Goal: Task Accomplishment & Management: Manage account settings

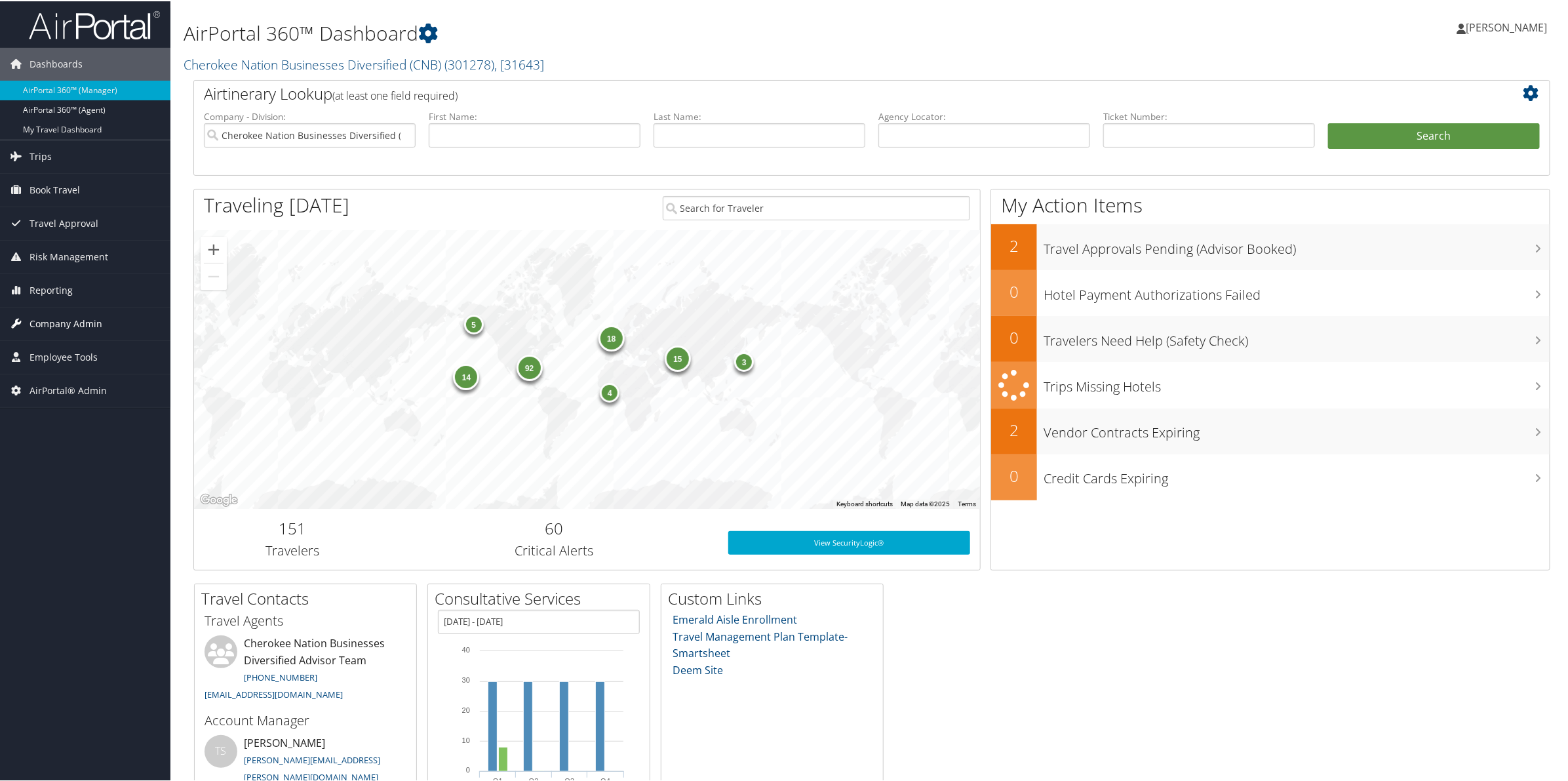
click at [80, 329] on span "Company Admin" at bounding box center [65, 322] width 73 height 33
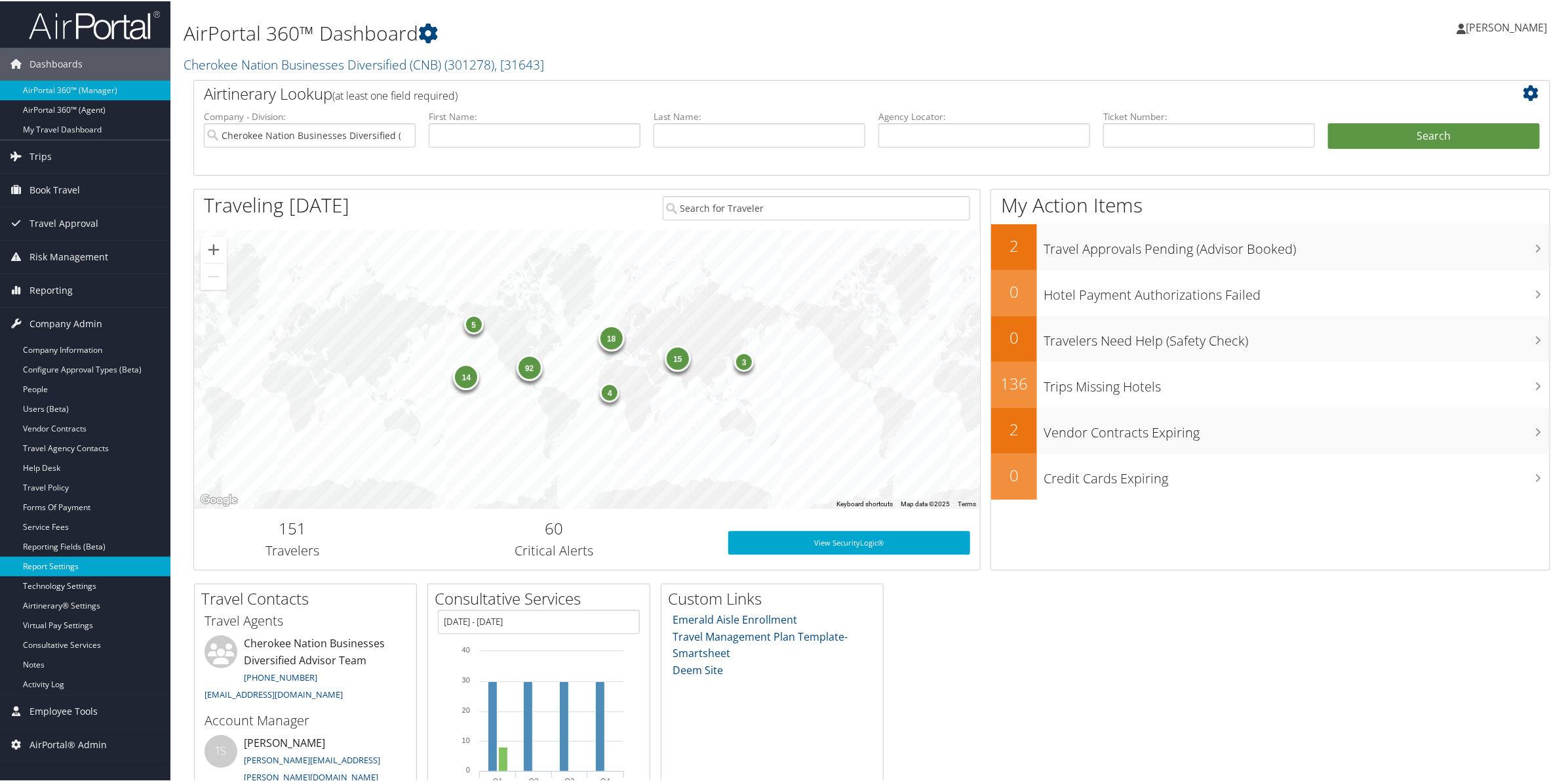
click at [66, 558] on link "Report Settings" at bounding box center [85, 565] width 171 height 19
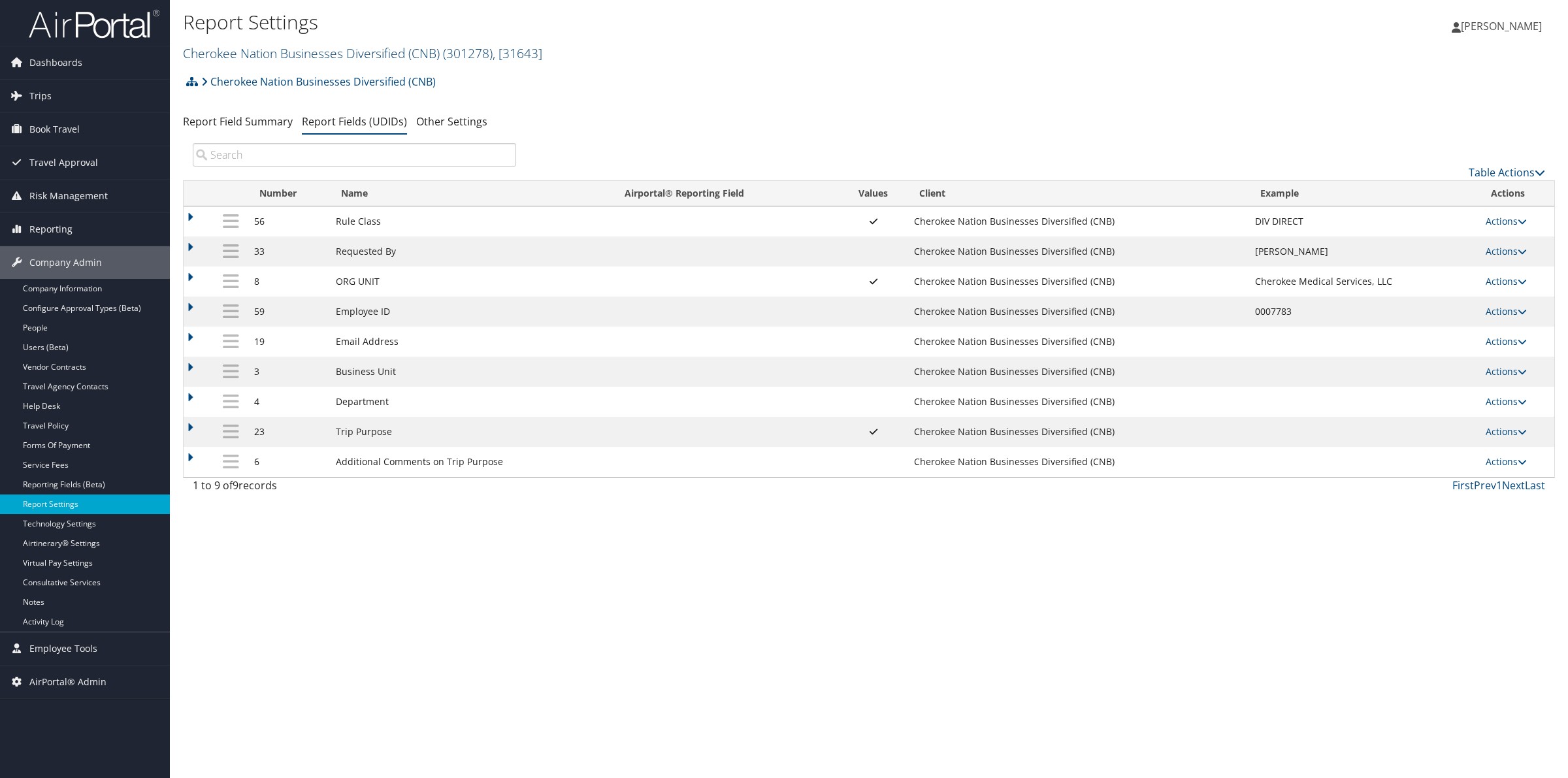
click at [345, 47] on link "Cherokee Nation Businesses Diversified (CNB) ( 301278 ) , [ 31643 ]" at bounding box center [363, 53] width 359 height 17
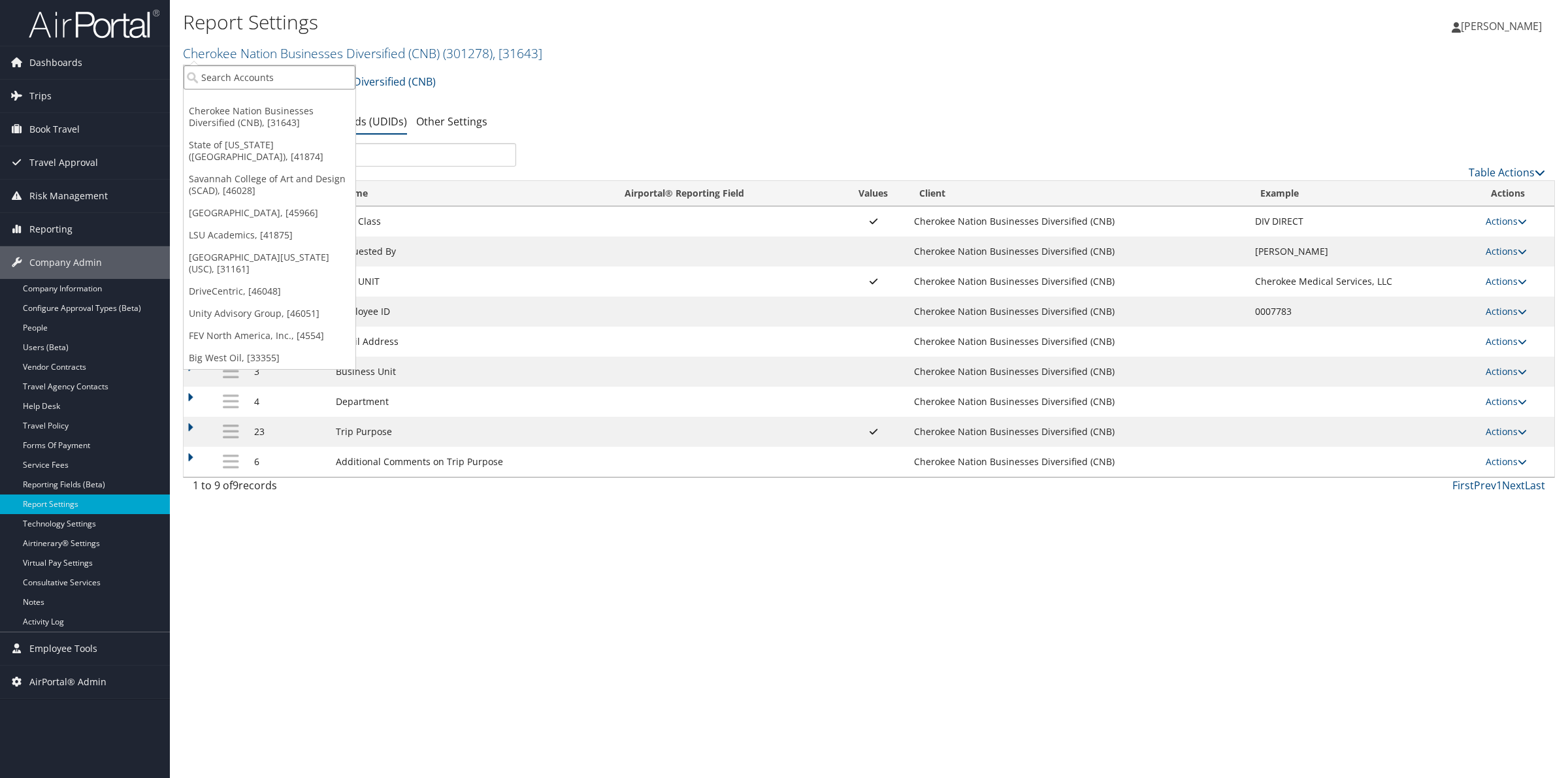
click at [306, 76] on input "search" at bounding box center [270, 77] width 172 height 24
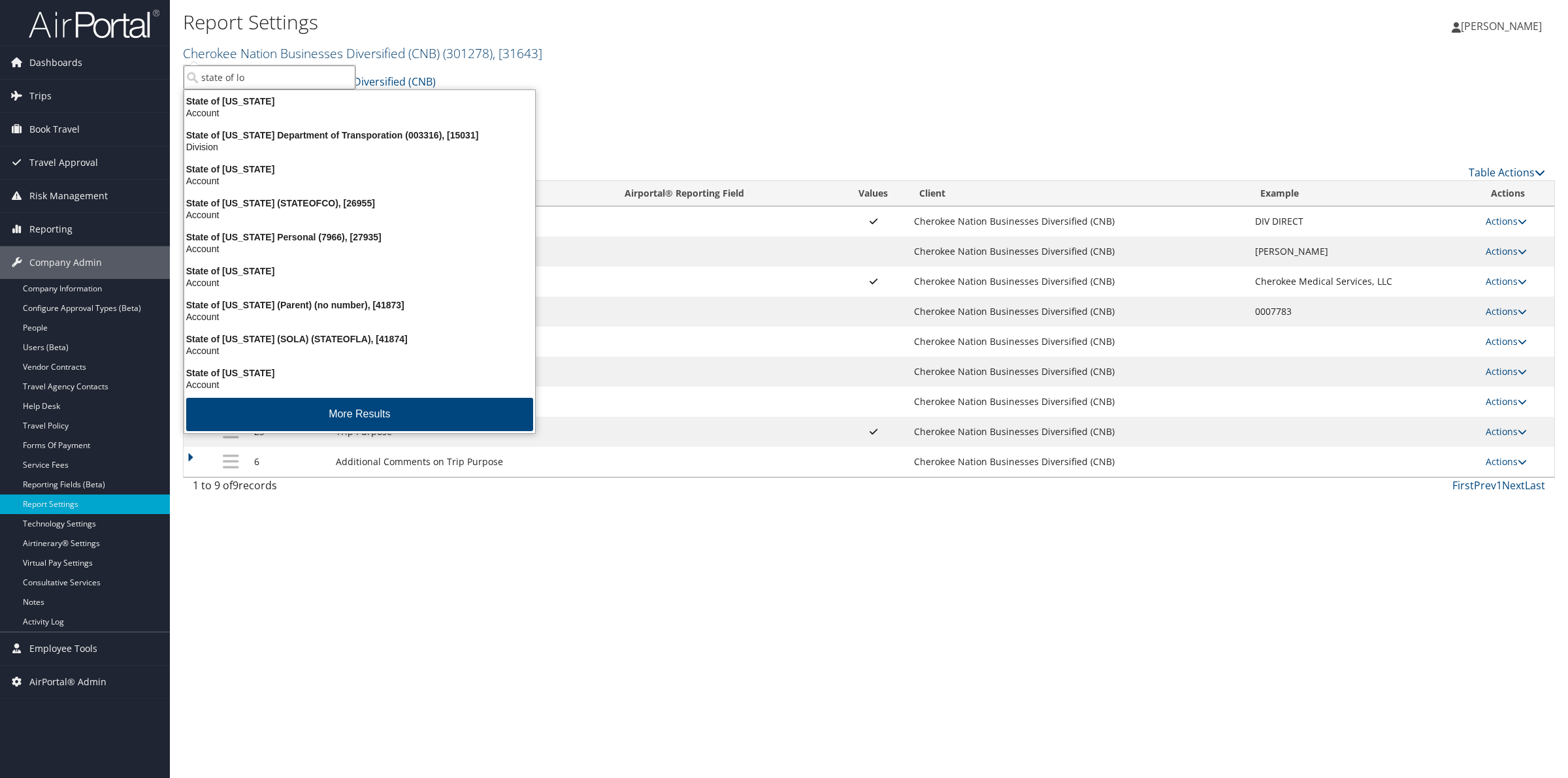
type input "state of lou"
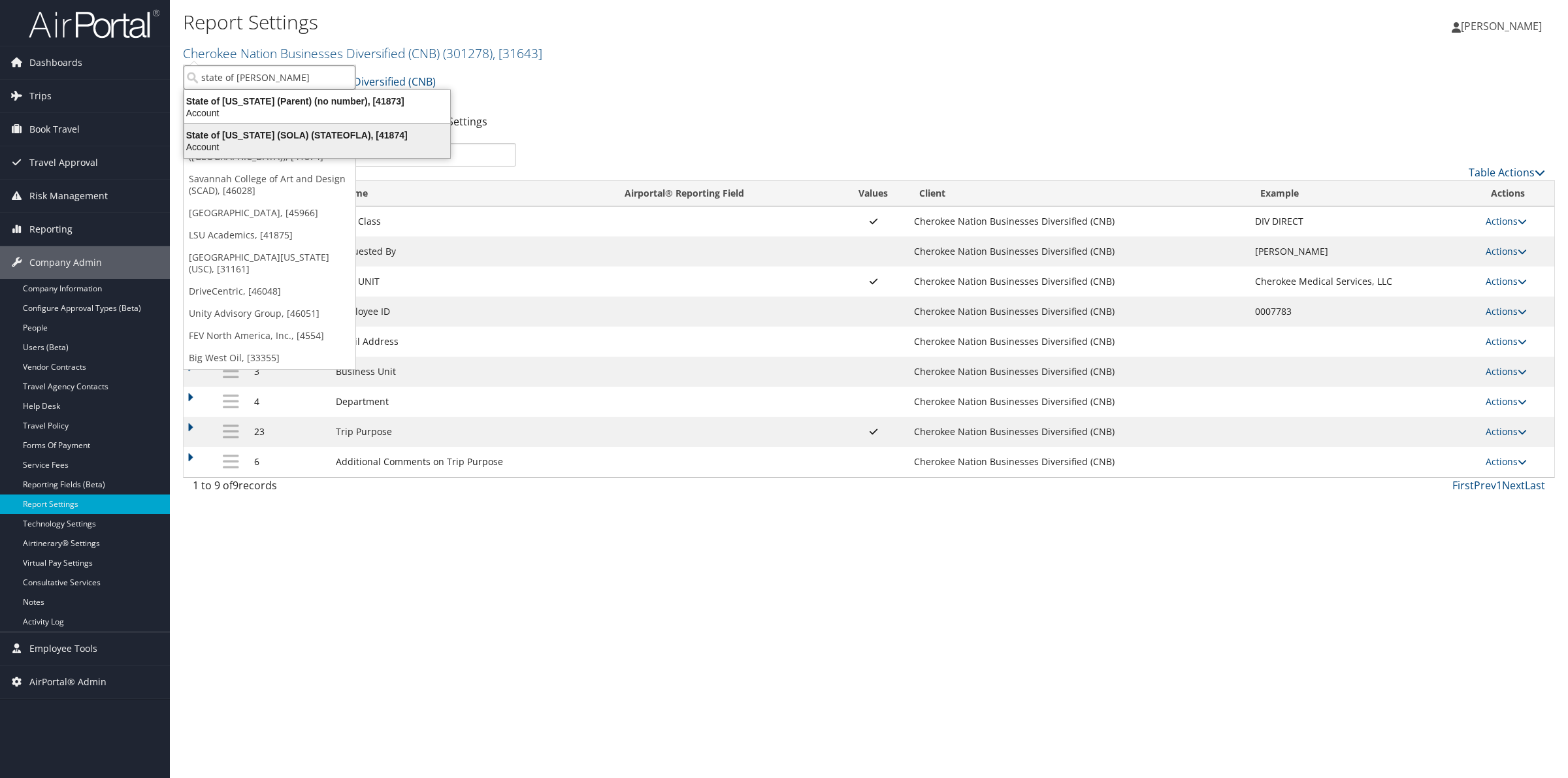
click at [305, 144] on div "Account" at bounding box center [317, 146] width 282 height 12
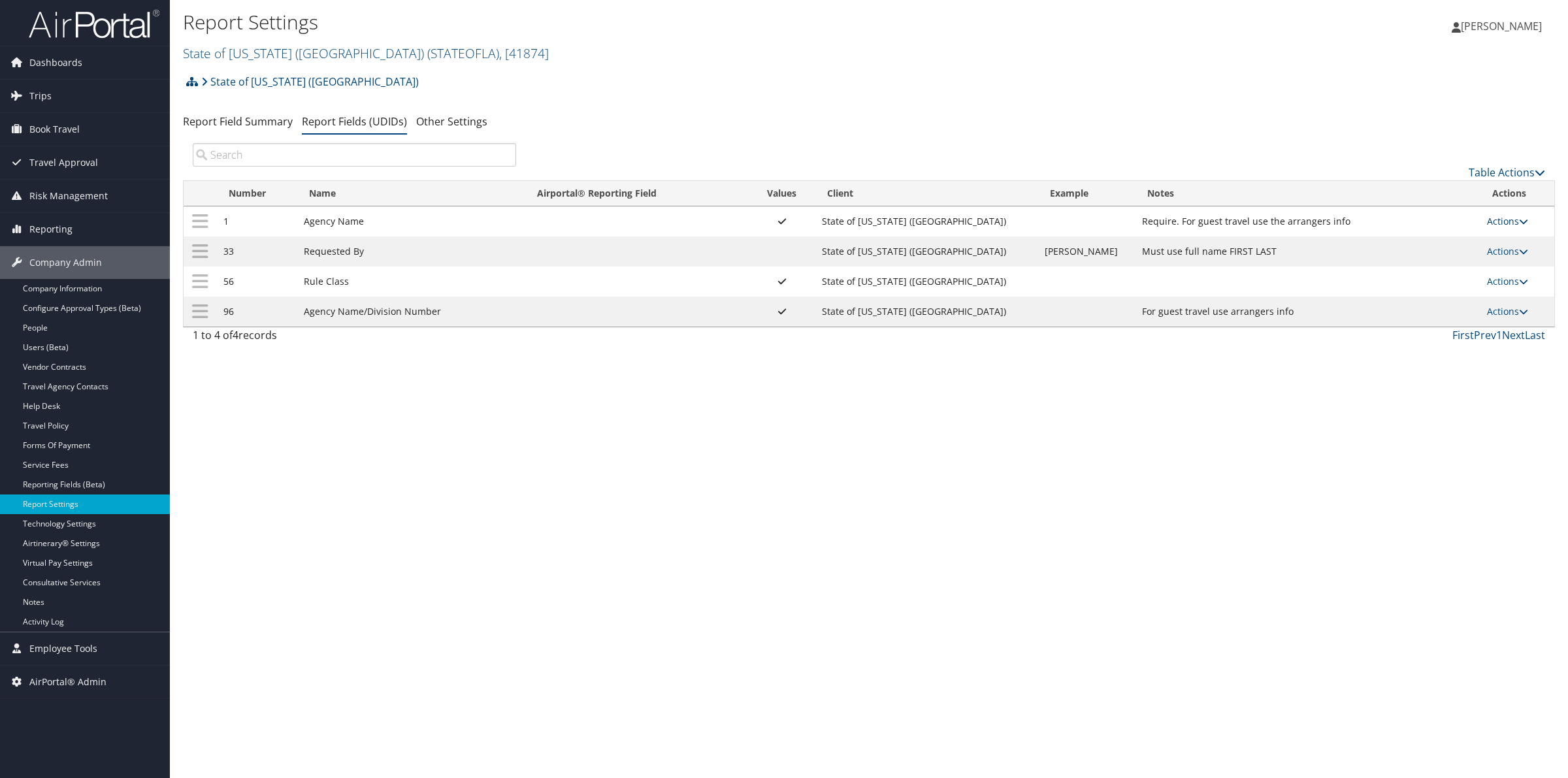
click at [1514, 220] on link "Actions" at bounding box center [1507, 221] width 41 height 12
click at [1427, 242] on link "Update Report Field Values" at bounding box center [1454, 242] width 141 height 22
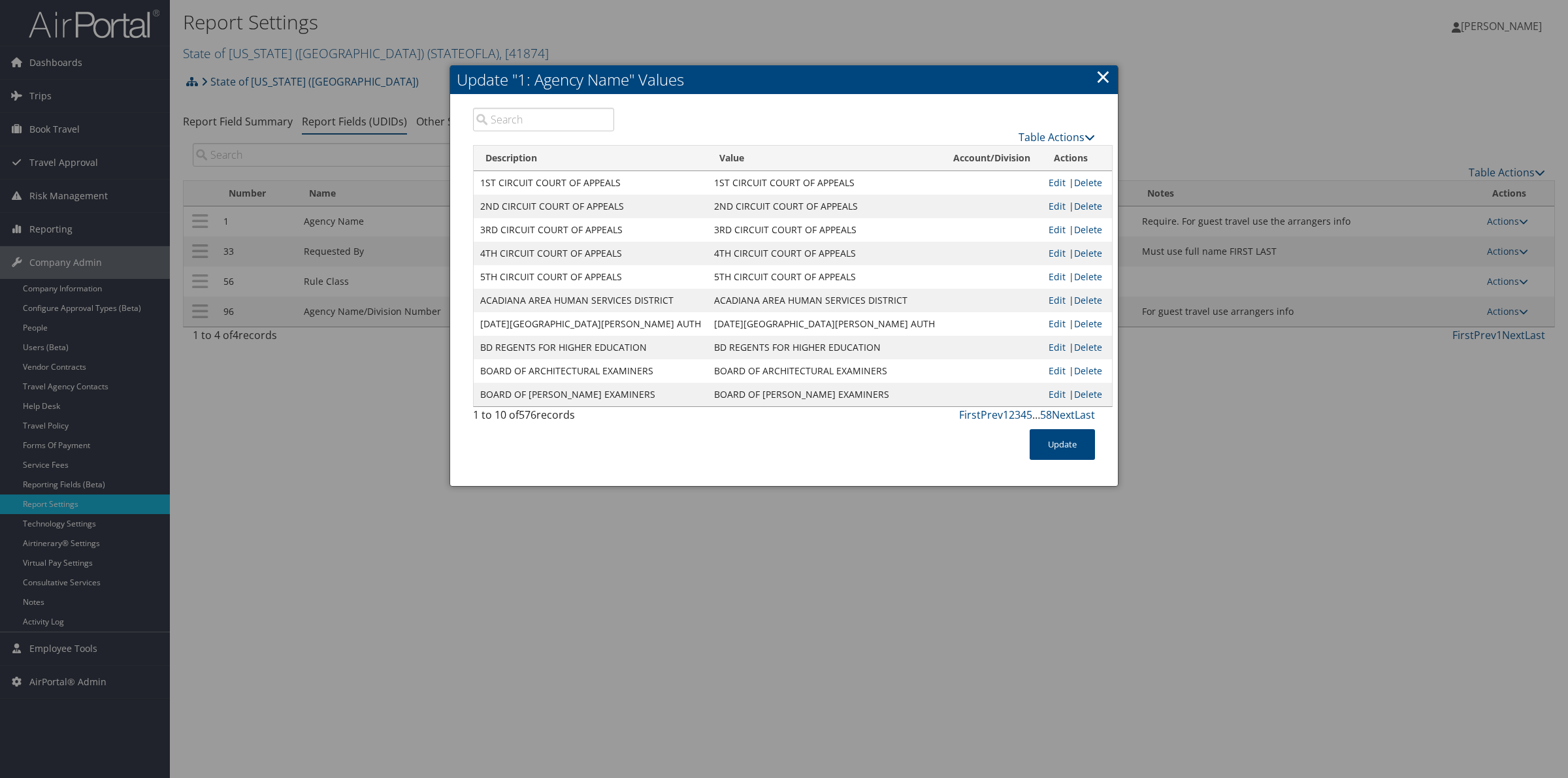
click at [541, 122] on input "search" at bounding box center [543, 119] width 141 height 24
type input "&"
click at [1070, 418] on link "Next" at bounding box center [1063, 415] width 23 height 15
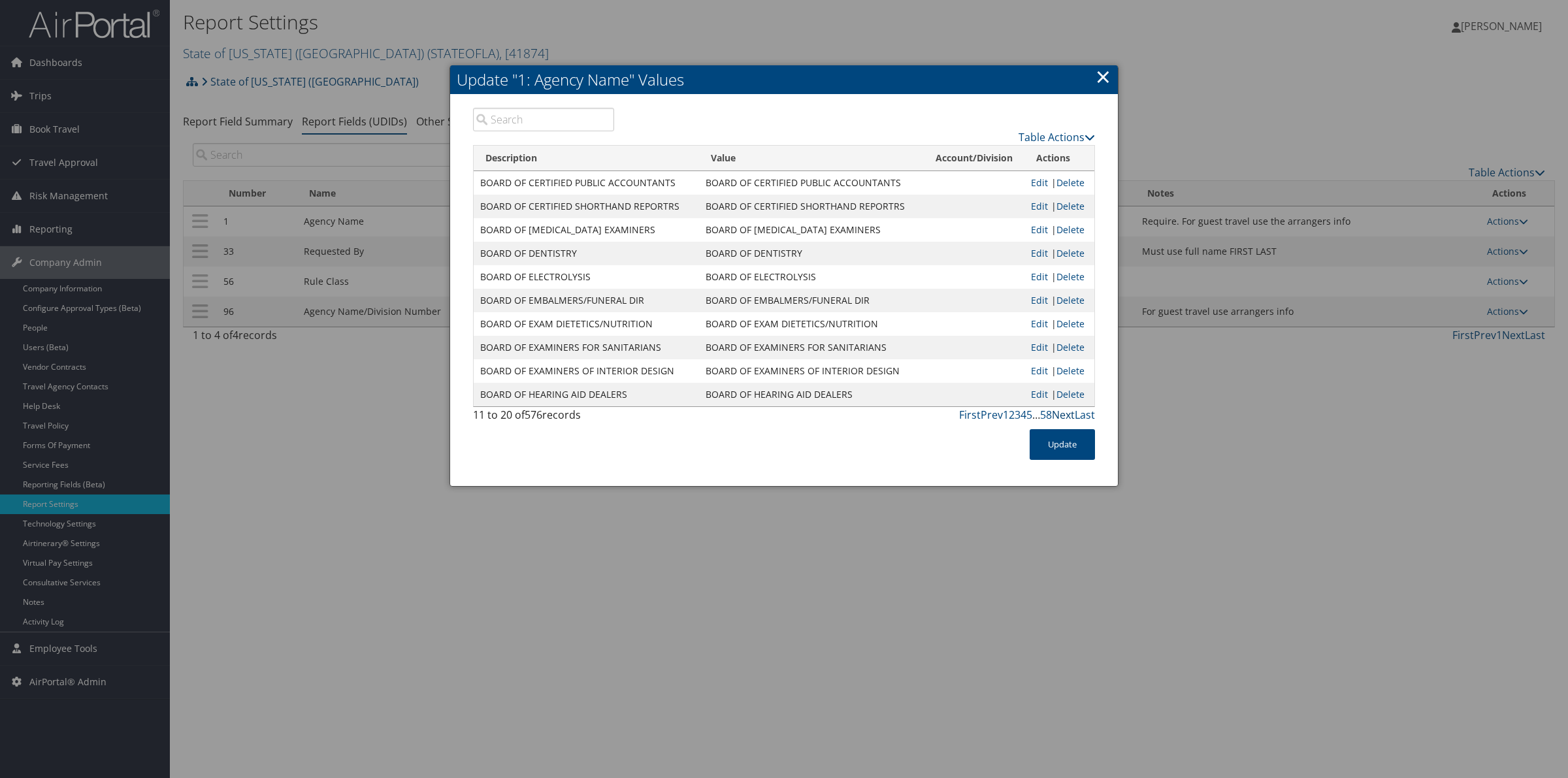
click at [1070, 418] on link "Next" at bounding box center [1063, 415] width 23 height 15
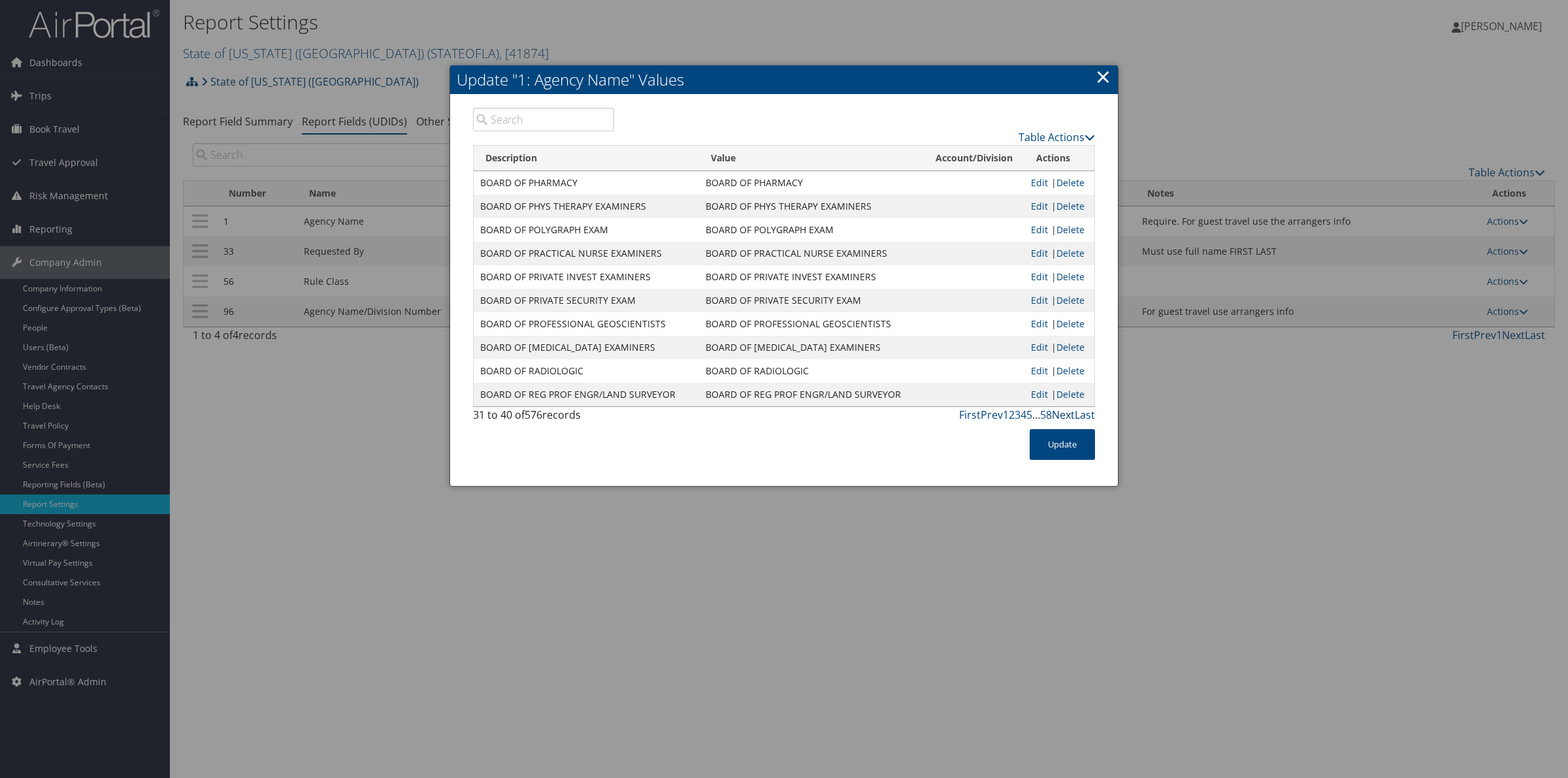
click at [1070, 418] on link "Next" at bounding box center [1063, 415] width 23 height 15
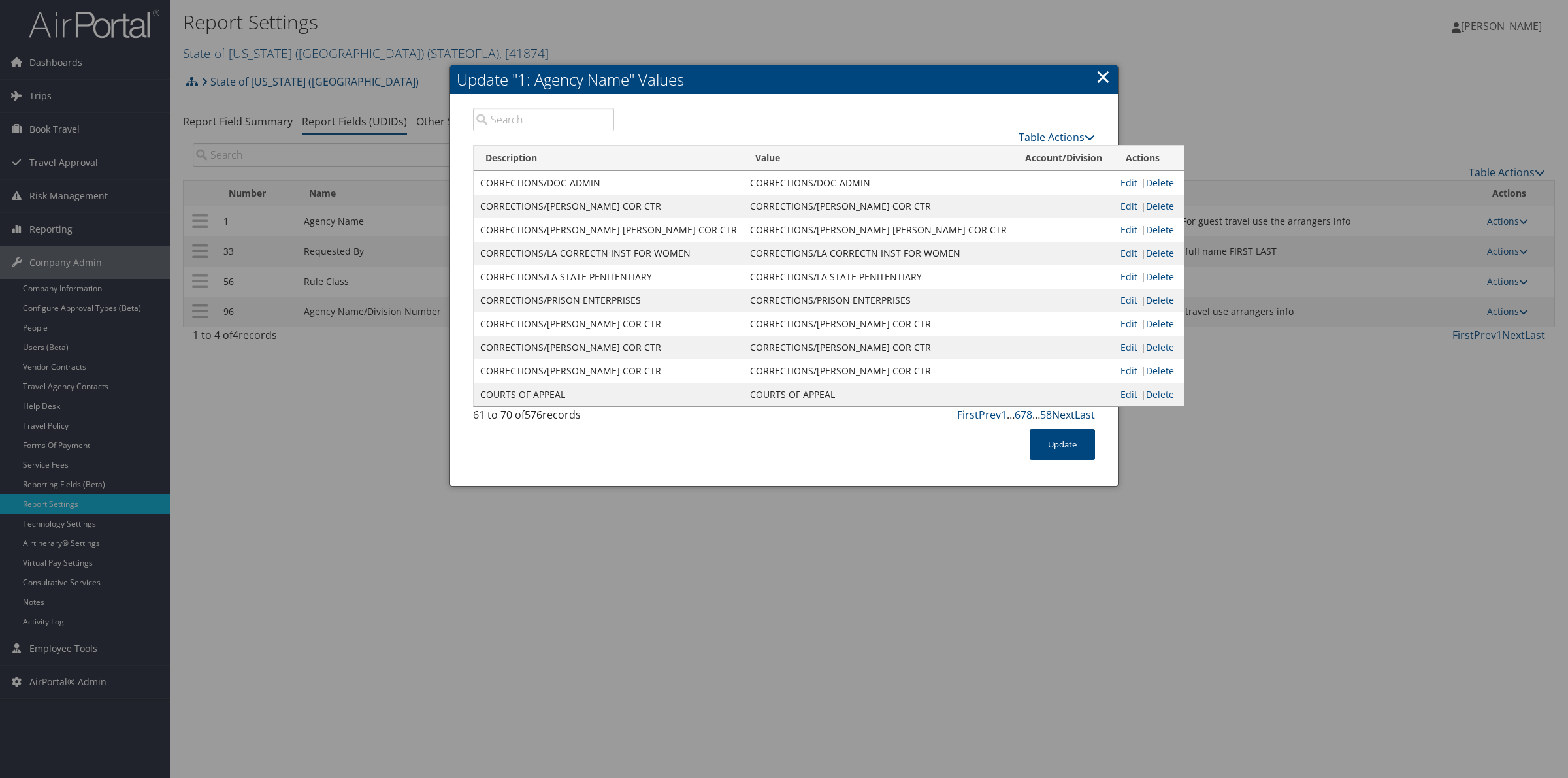
click at [1070, 418] on link "Next" at bounding box center [1063, 415] width 23 height 15
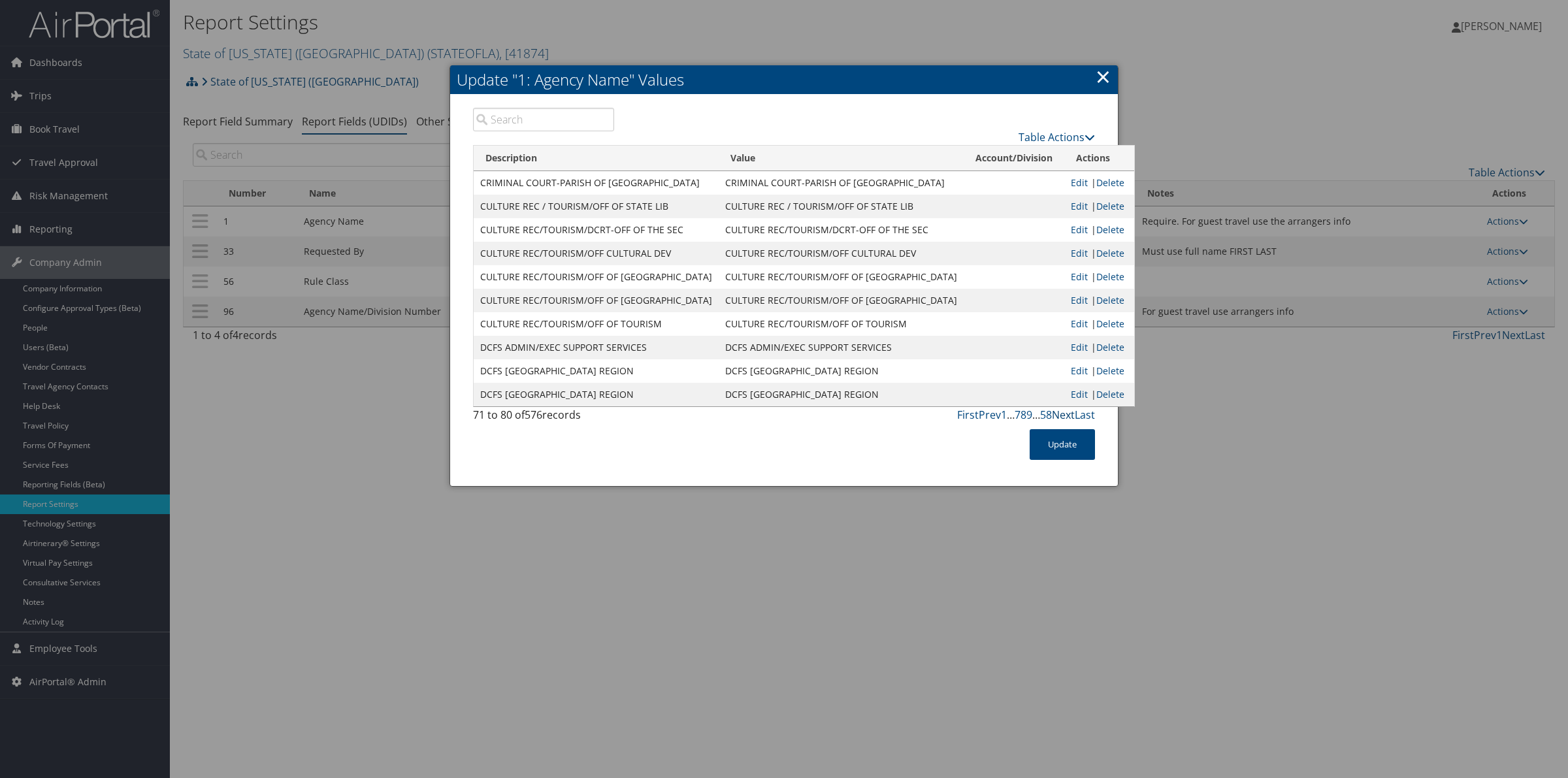
click at [1070, 418] on link "Next" at bounding box center [1063, 415] width 23 height 15
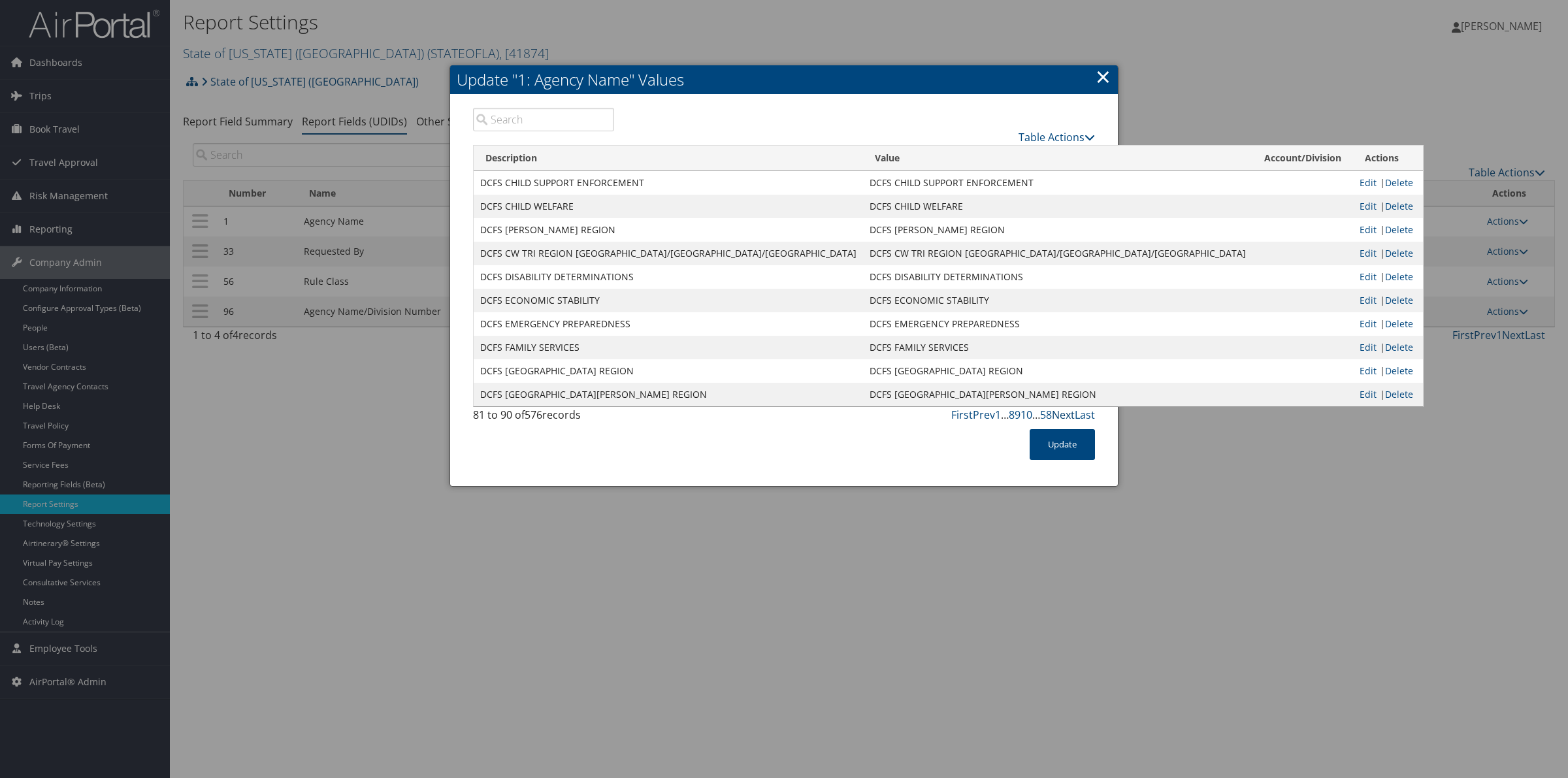
click at [1070, 418] on link "Next" at bounding box center [1063, 415] width 23 height 15
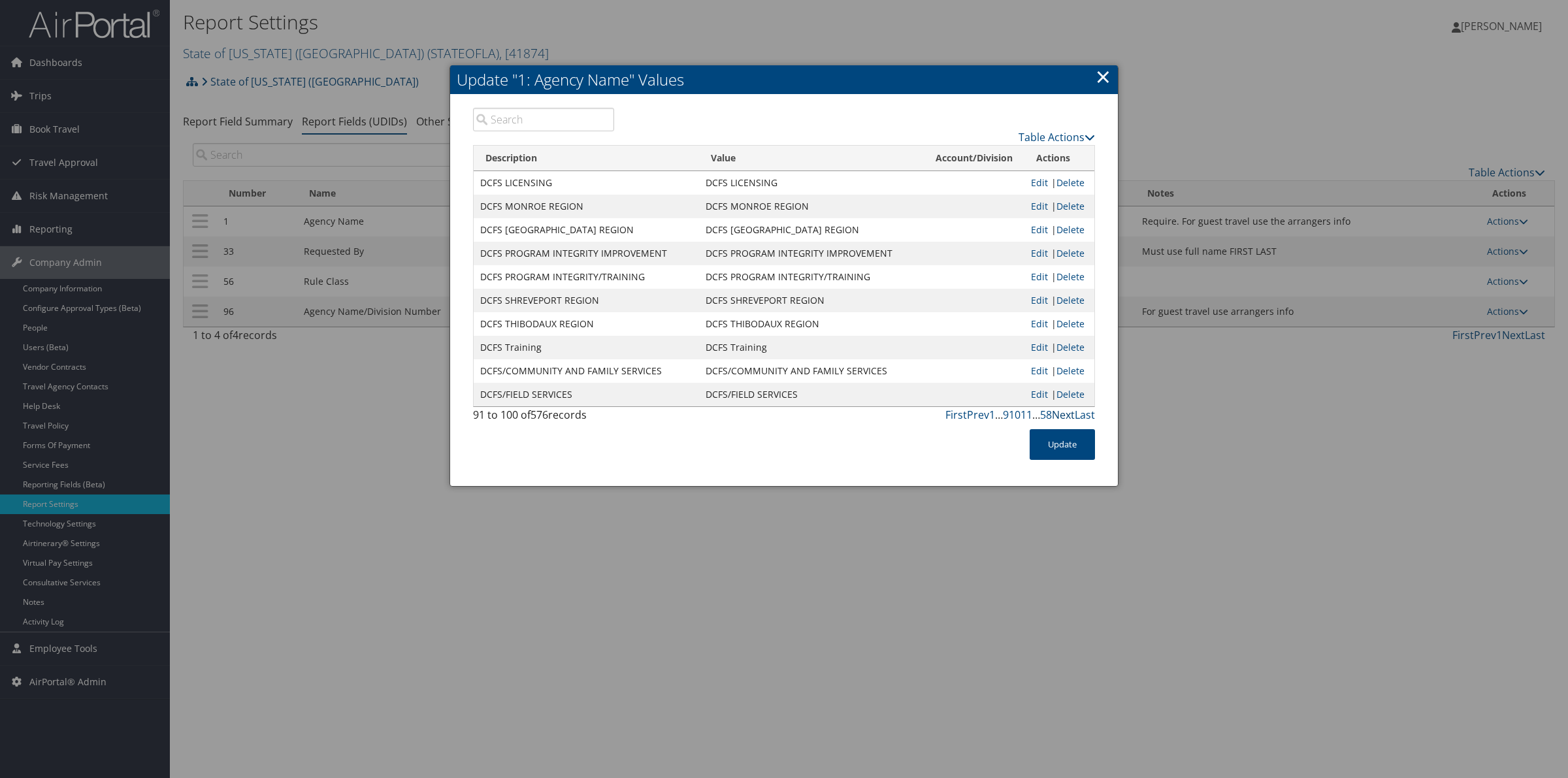
click at [1070, 418] on link "Next" at bounding box center [1063, 415] width 23 height 15
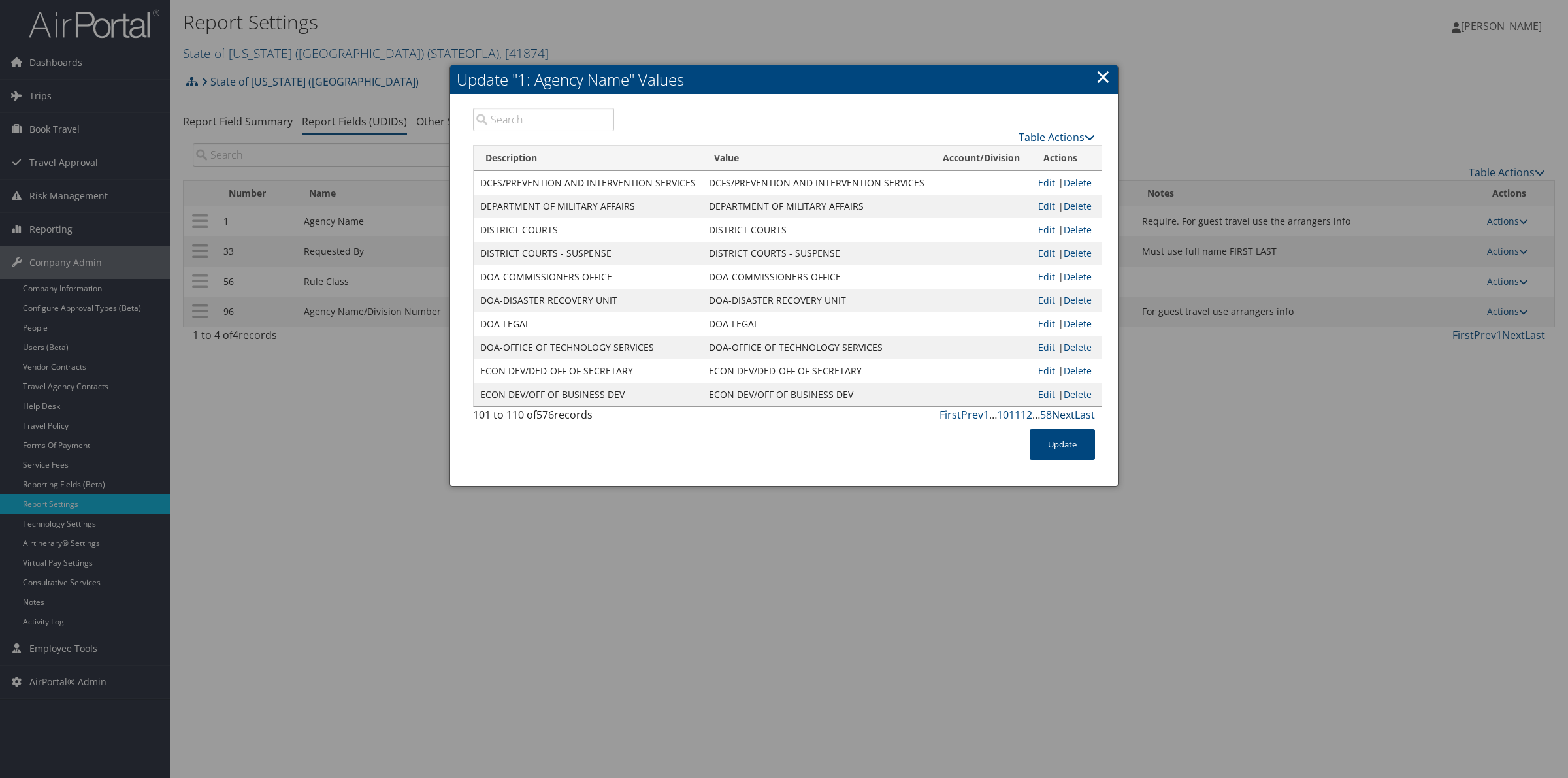
click at [1069, 418] on link "Next" at bounding box center [1063, 415] width 23 height 15
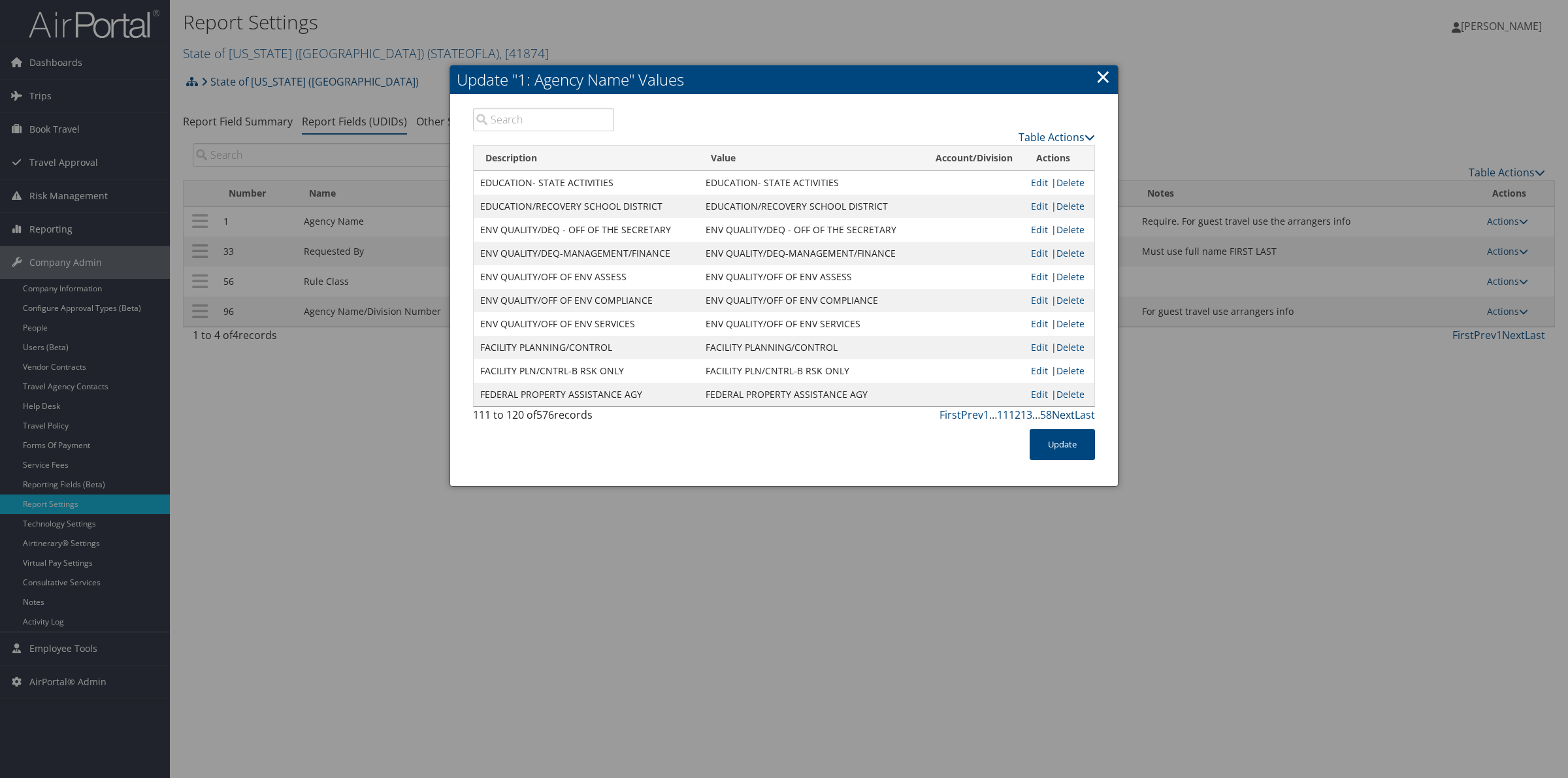
click at [1069, 418] on link "Next" at bounding box center [1063, 415] width 23 height 15
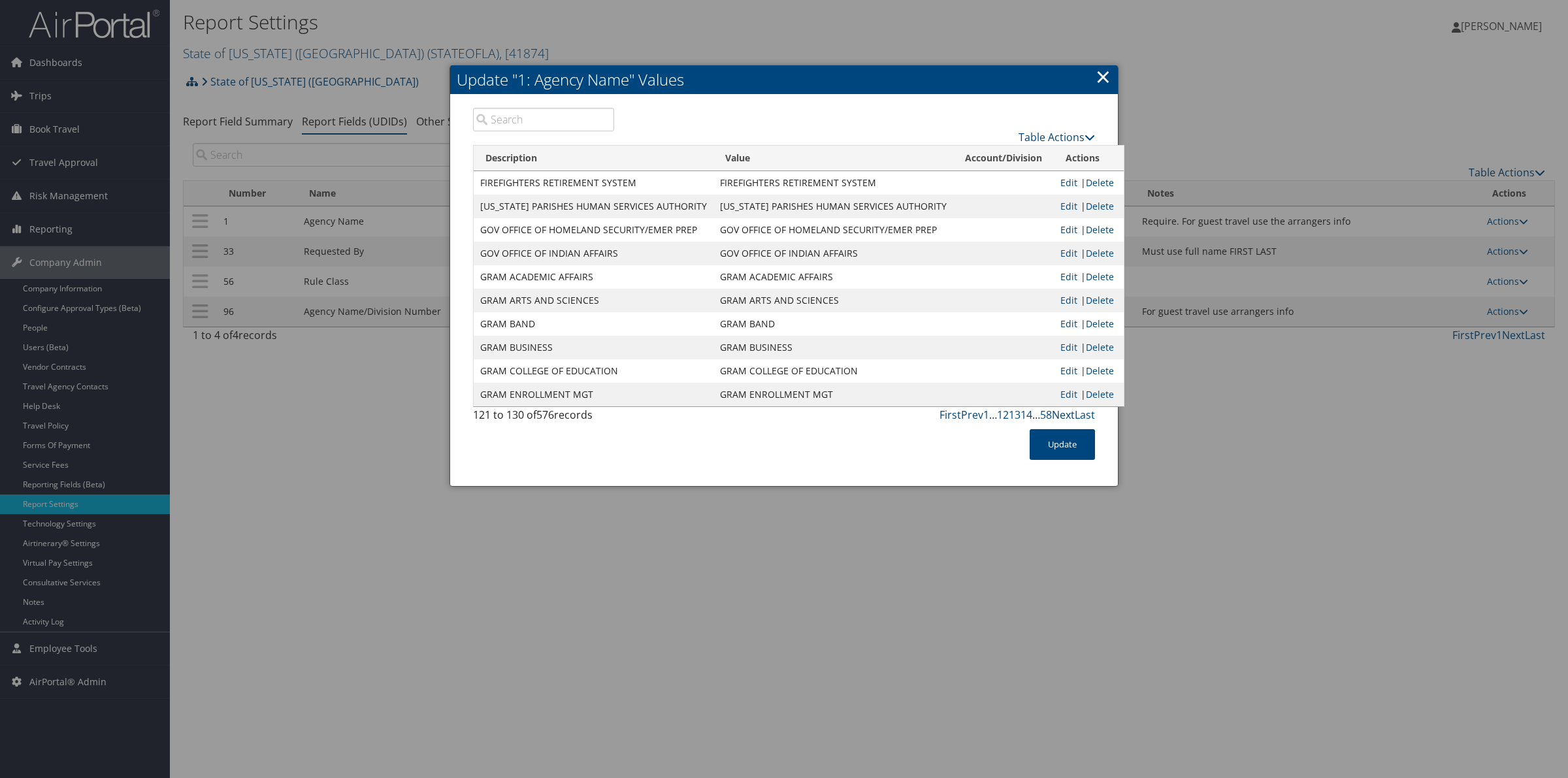
click at [1069, 418] on link "Next" at bounding box center [1063, 415] width 23 height 15
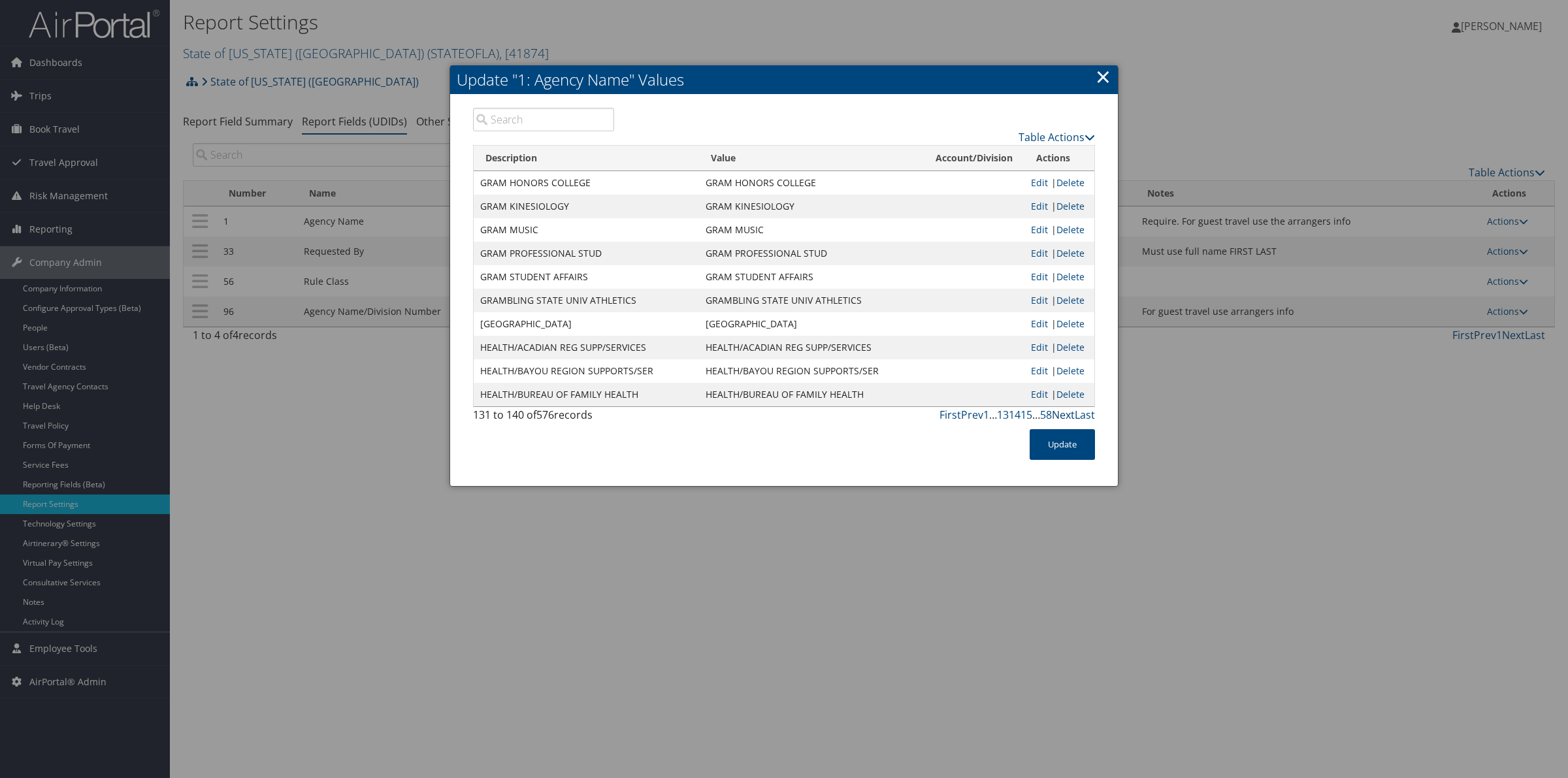
click at [1069, 418] on link "Next" at bounding box center [1063, 415] width 23 height 15
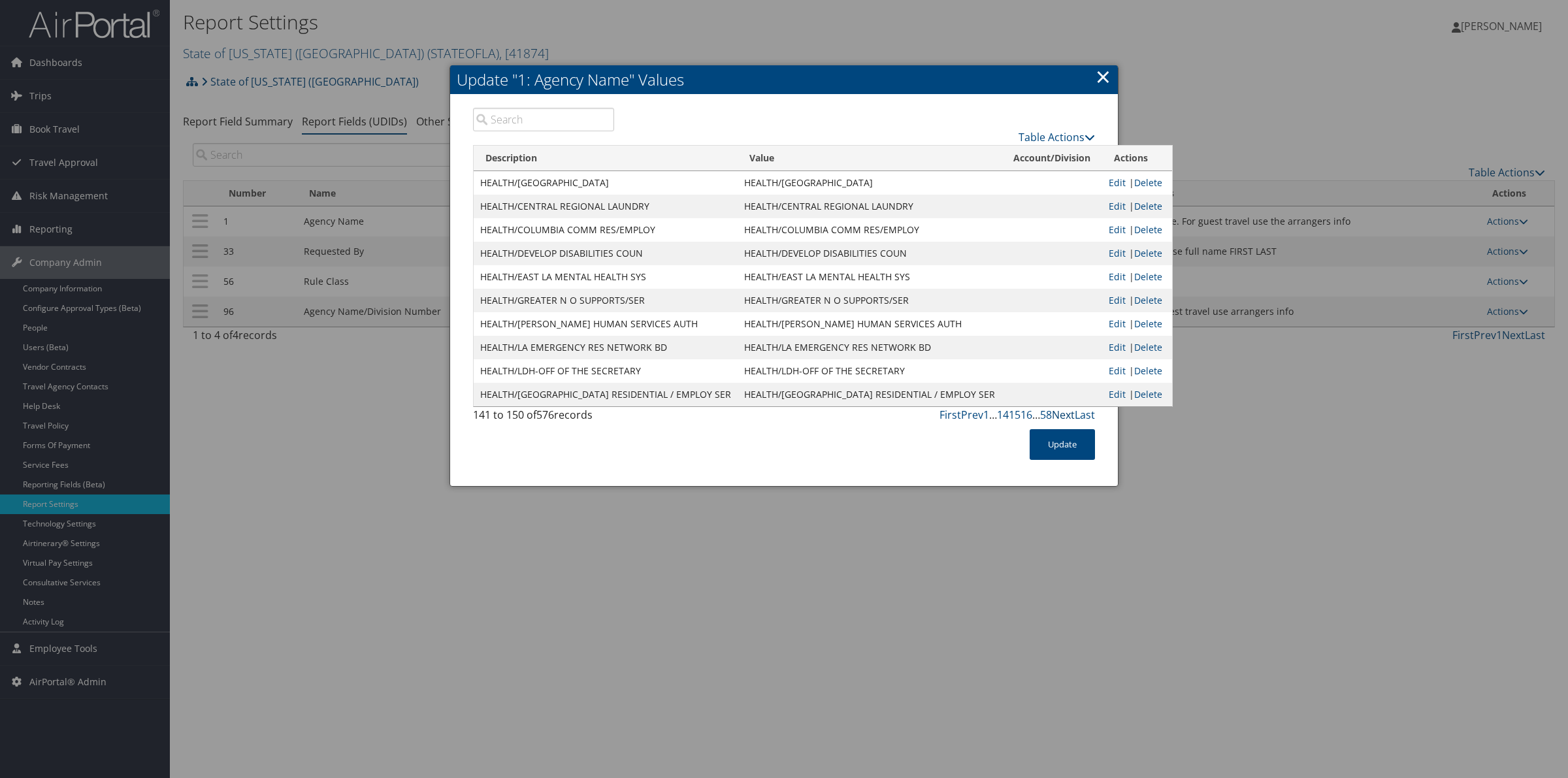
click at [1069, 418] on link "Next" at bounding box center [1063, 415] width 23 height 15
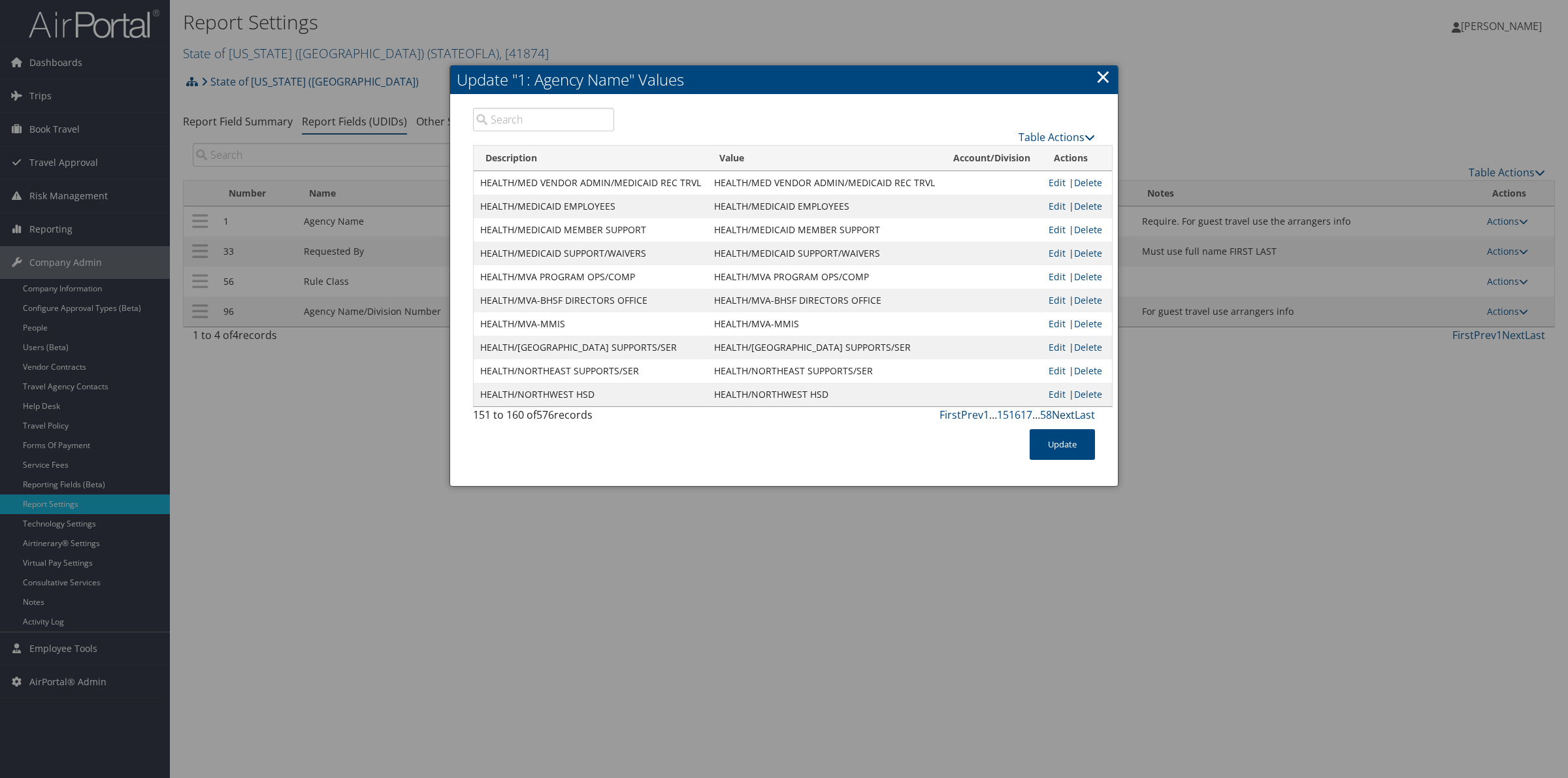
click at [1069, 418] on link "Next" at bounding box center [1063, 415] width 23 height 15
